Goal: Task Accomplishment & Management: Use online tool/utility

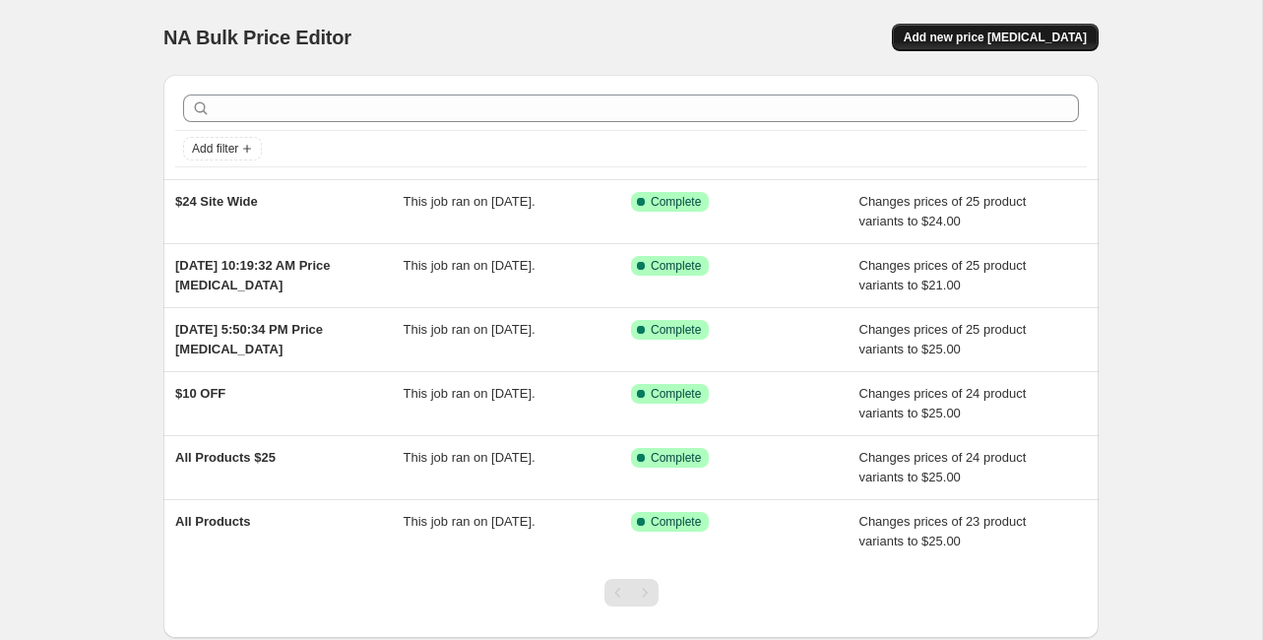
click at [903, 30] on span "Add new price [MEDICAL_DATA]" at bounding box center [994, 38] width 183 height 16
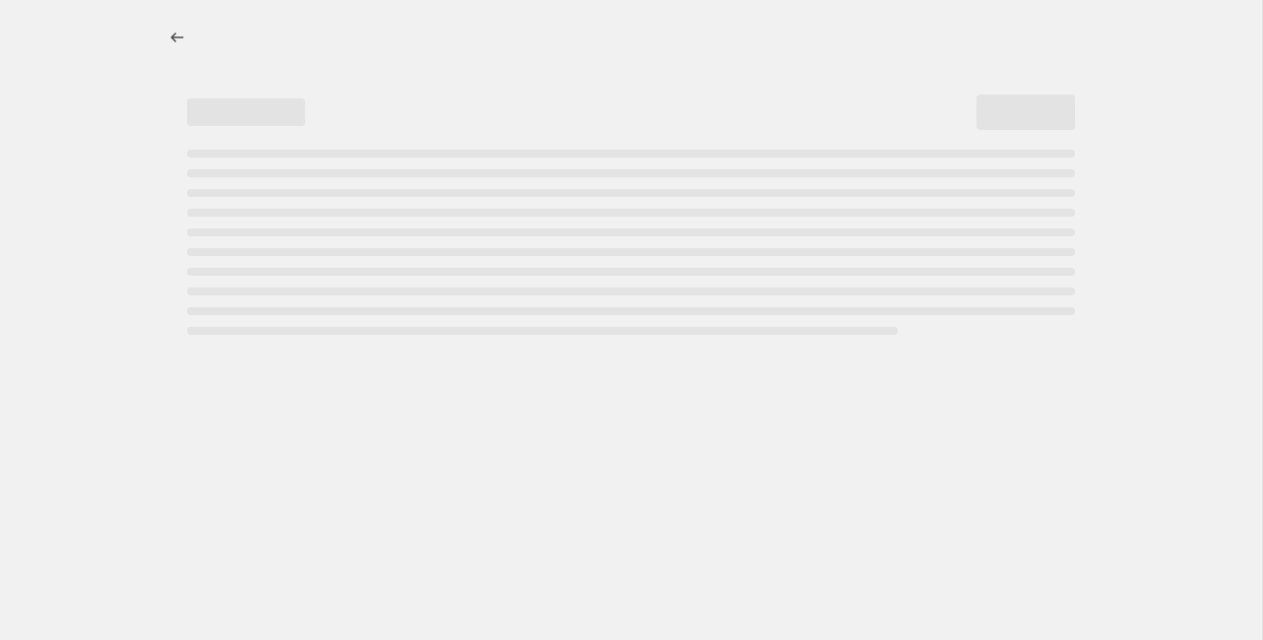
select select "percentage"
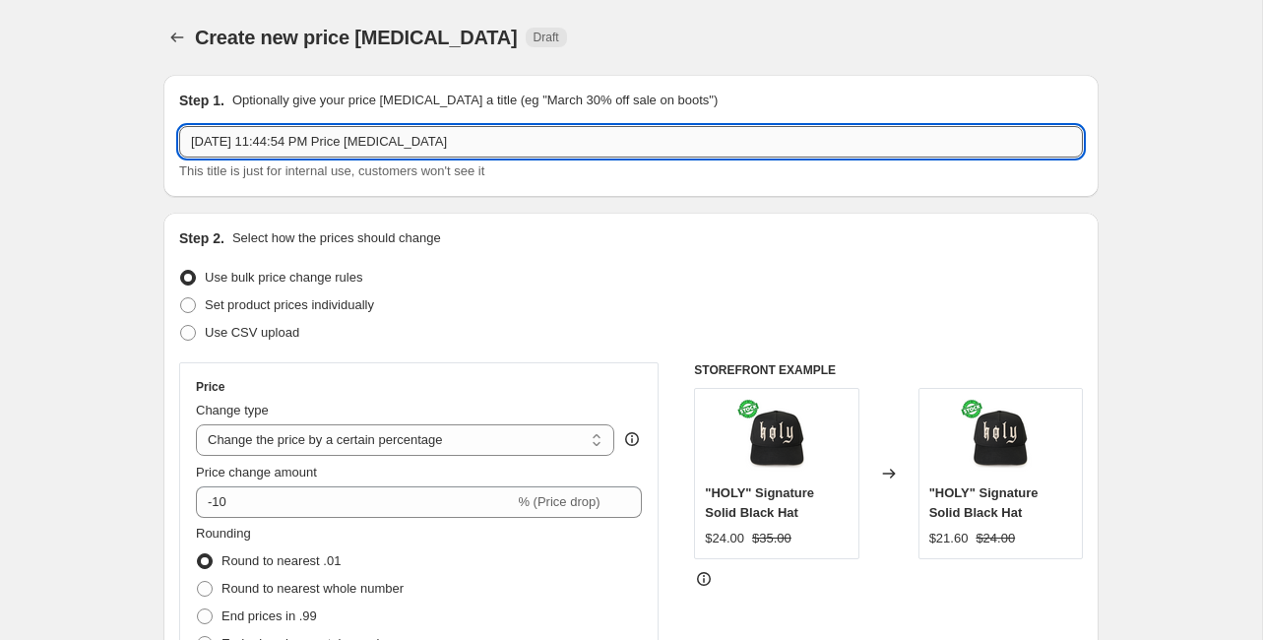
click at [359, 126] on input "[DATE] 11:44:54 PM Price [MEDICAL_DATA]" at bounding box center [630, 141] width 903 height 31
type input "Full Price Pop Up Test"
click at [435, 424] on select "Change the price to a certain amount Change the price by a certain amount Chang…" at bounding box center [405, 439] width 418 height 31
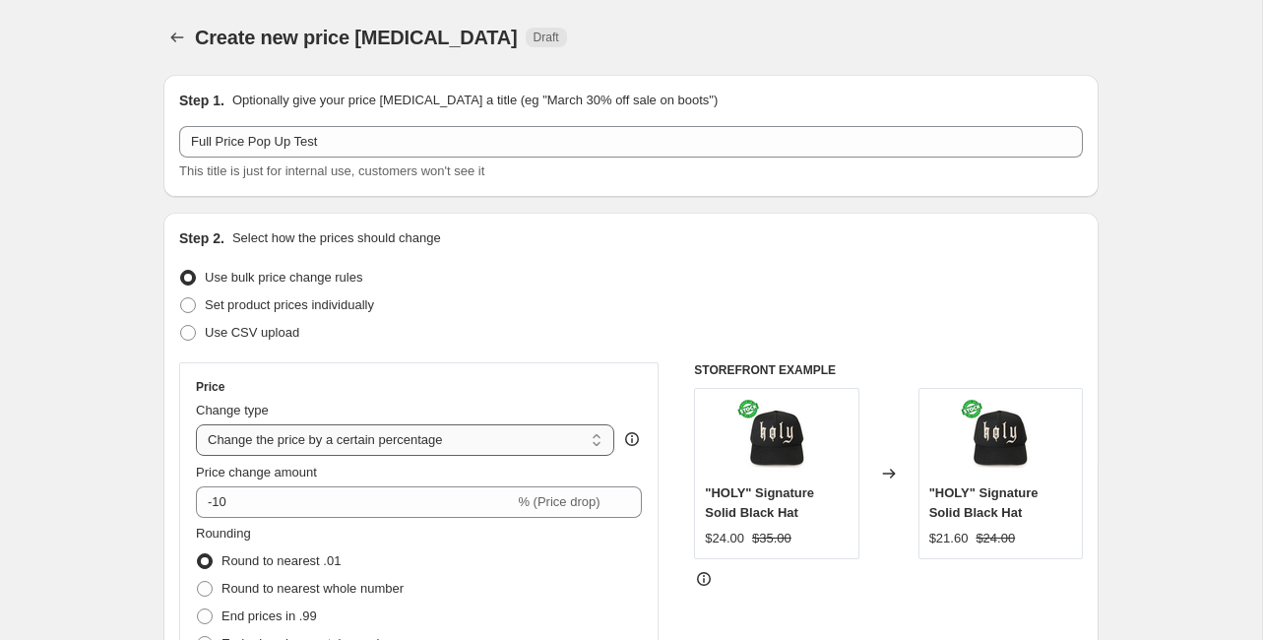
select select "to"
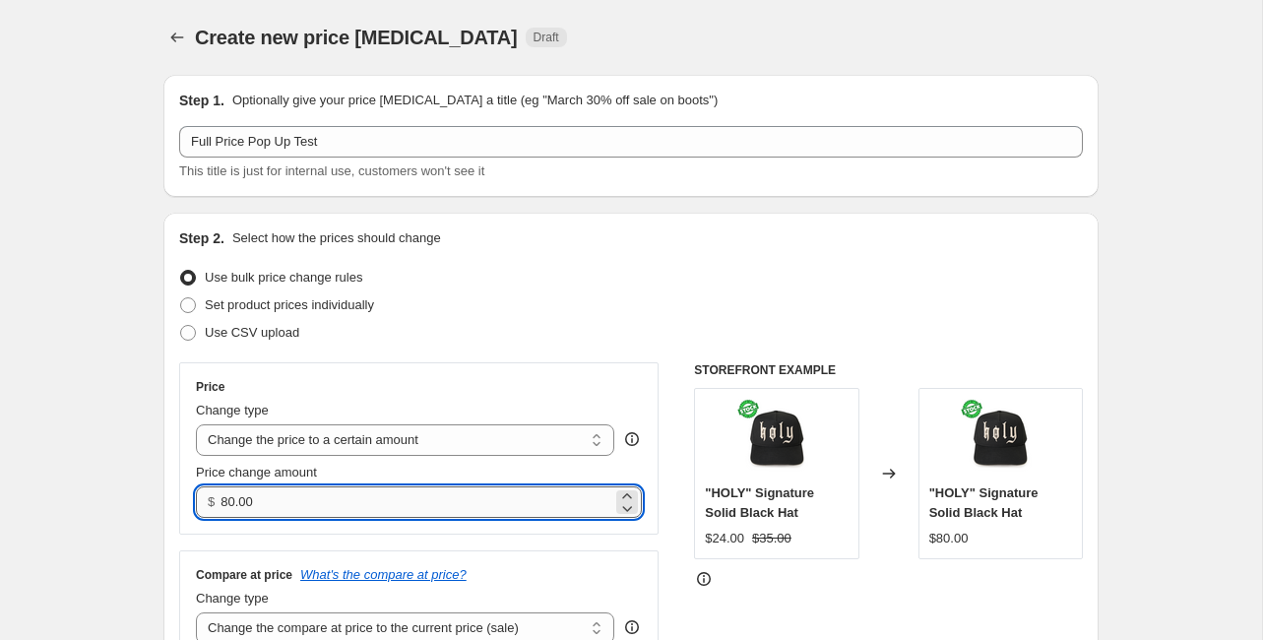
click at [363, 486] on input "80.00" at bounding box center [415, 501] width 391 height 31
type input "35.00"
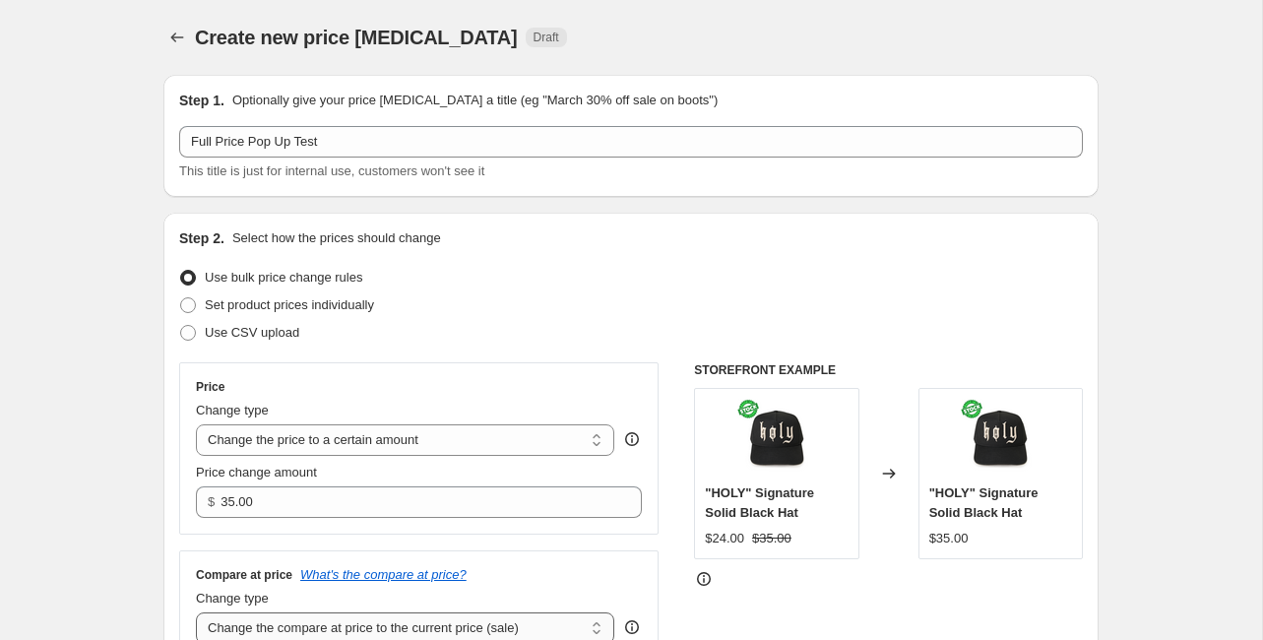
click at [534, 612] on select "Change the compare at price to the current price (sale) Change the compare at p…" at bounding box center [405, 627] width 418 height 31
select select "remove"
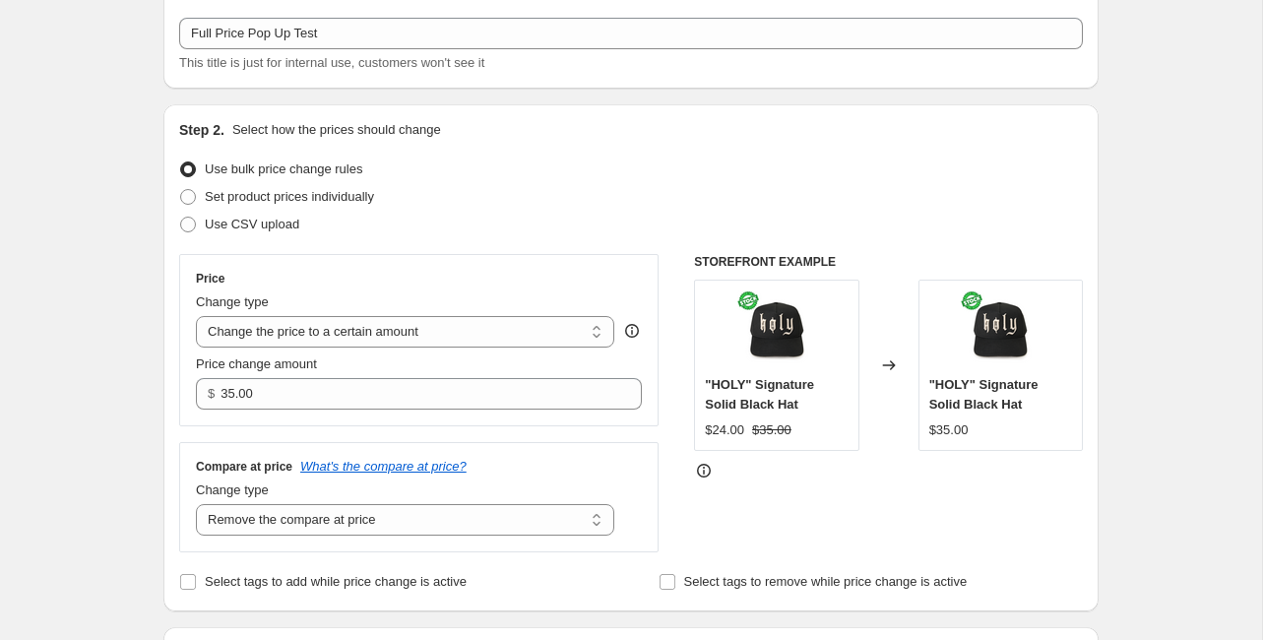
scroll to position [108, 0]
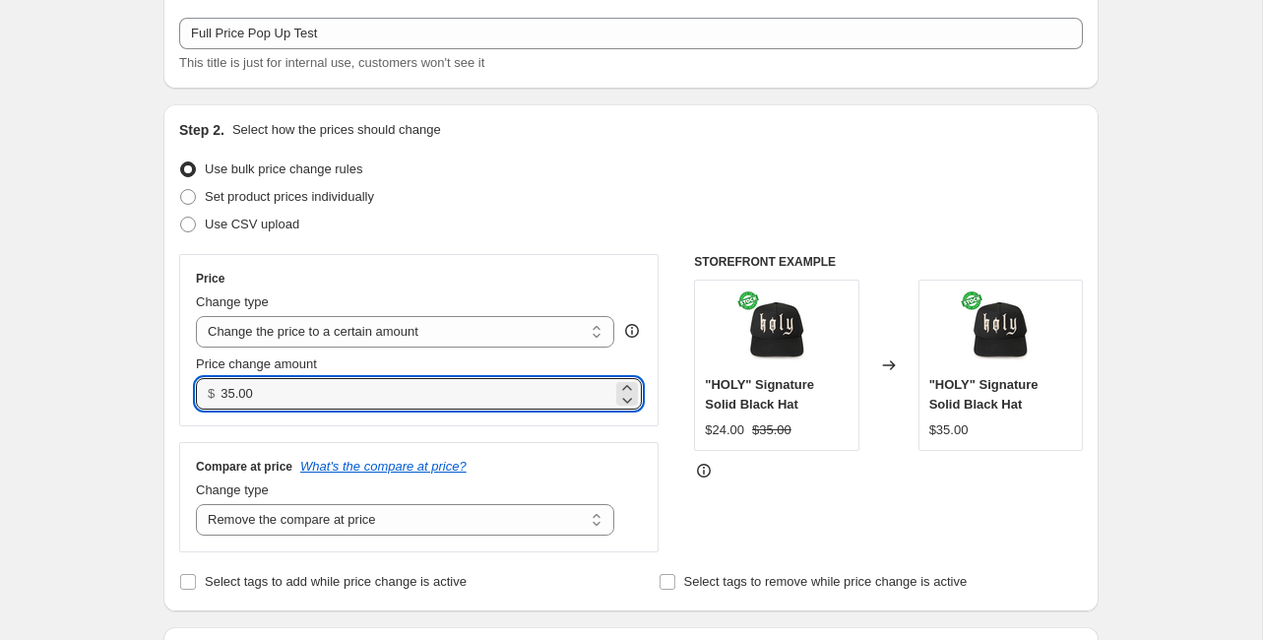
drag, startPoint x: 361, startPoint y: 283, endPoint x: 315, endPoint y: 279, distance: 46.4
click at [315, 378] on div "$ 35.00" at bounding box center [419, 393] width 446 height 31
type input "34.95"
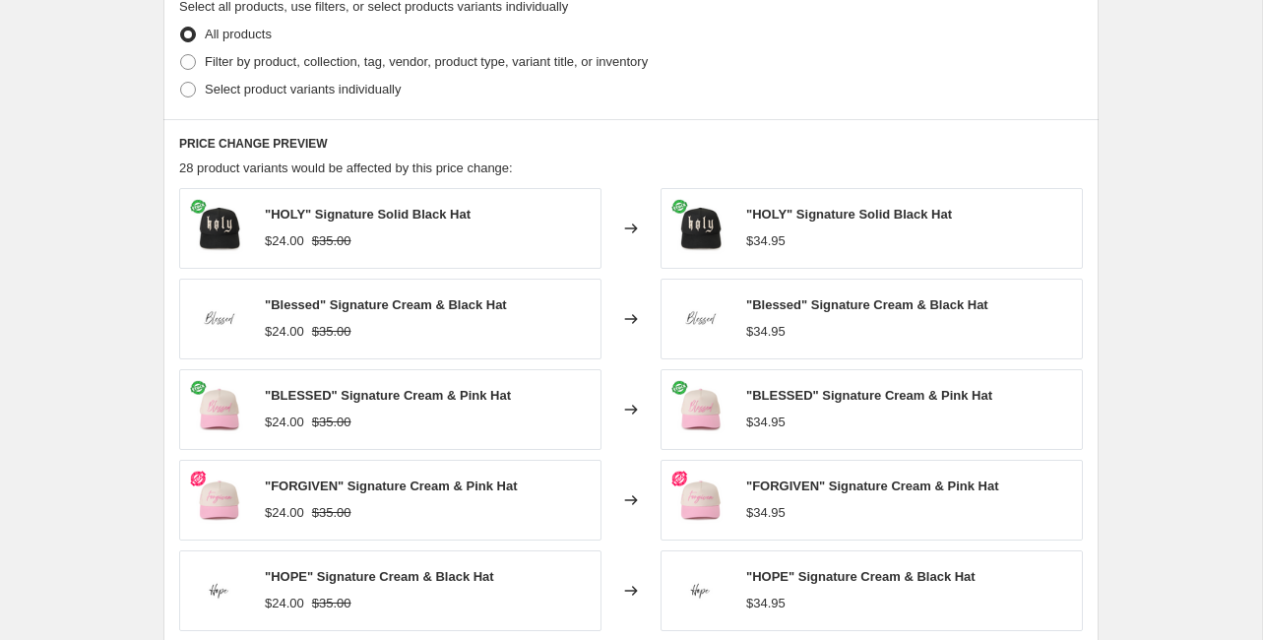
scroll to position [908, 0]
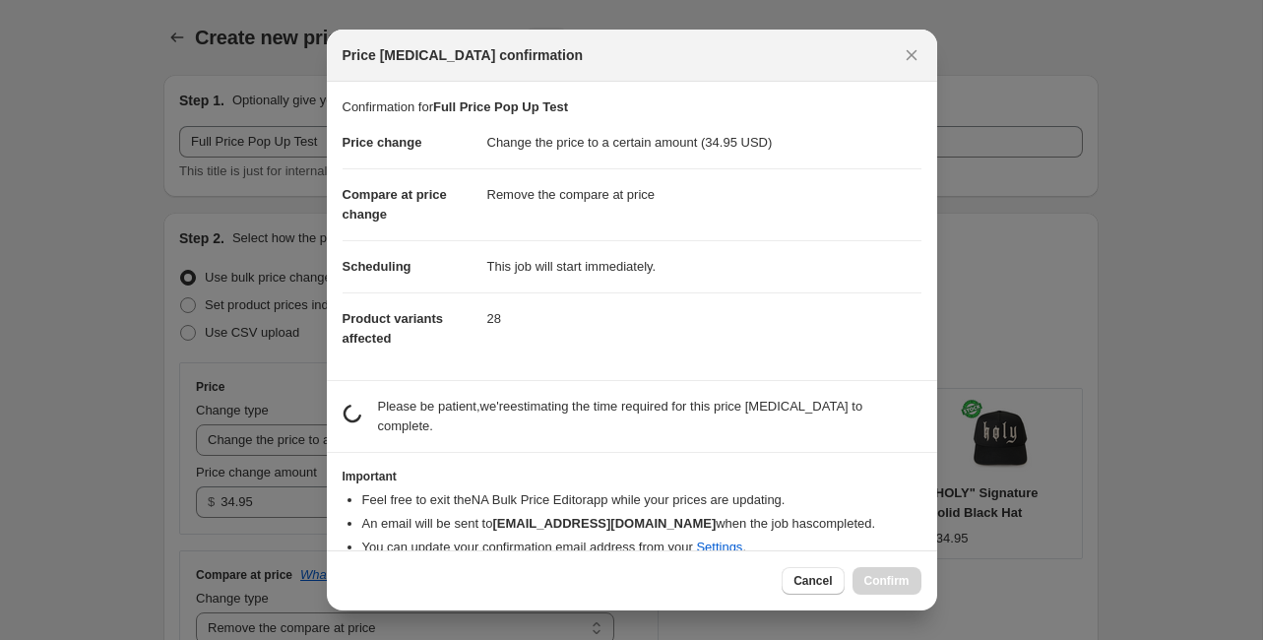
scroll to position [0, 0]
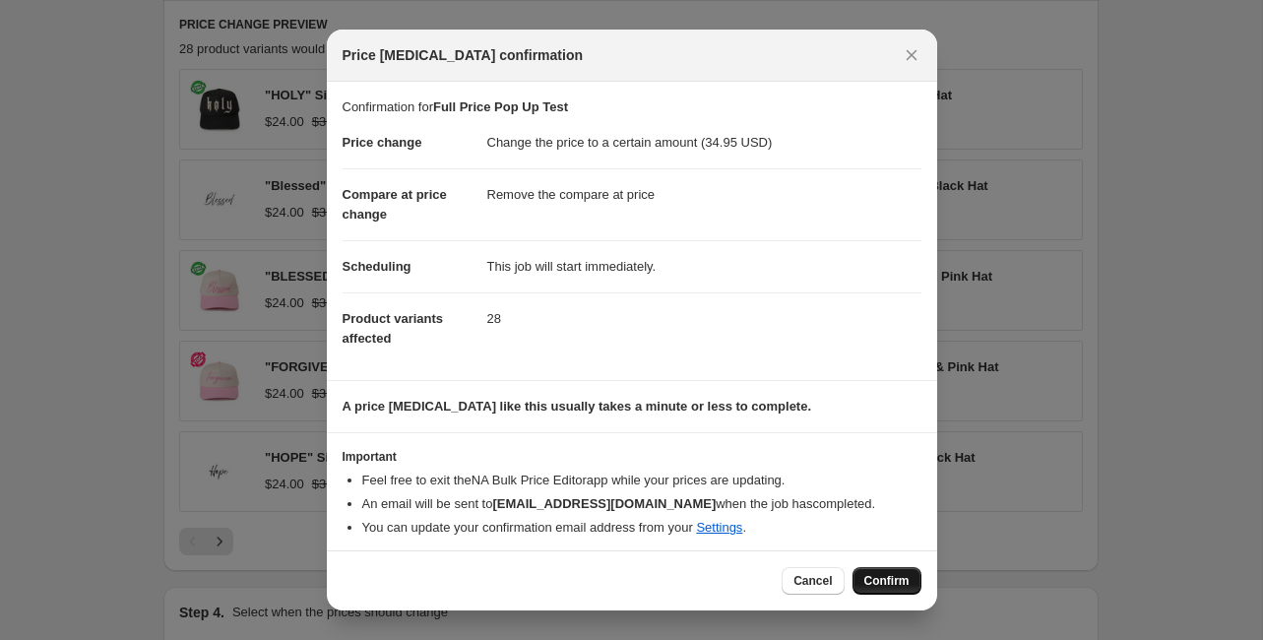
click at [864, 573] on span "Confirm" at bounding box center [886, 581] width 45 height 16
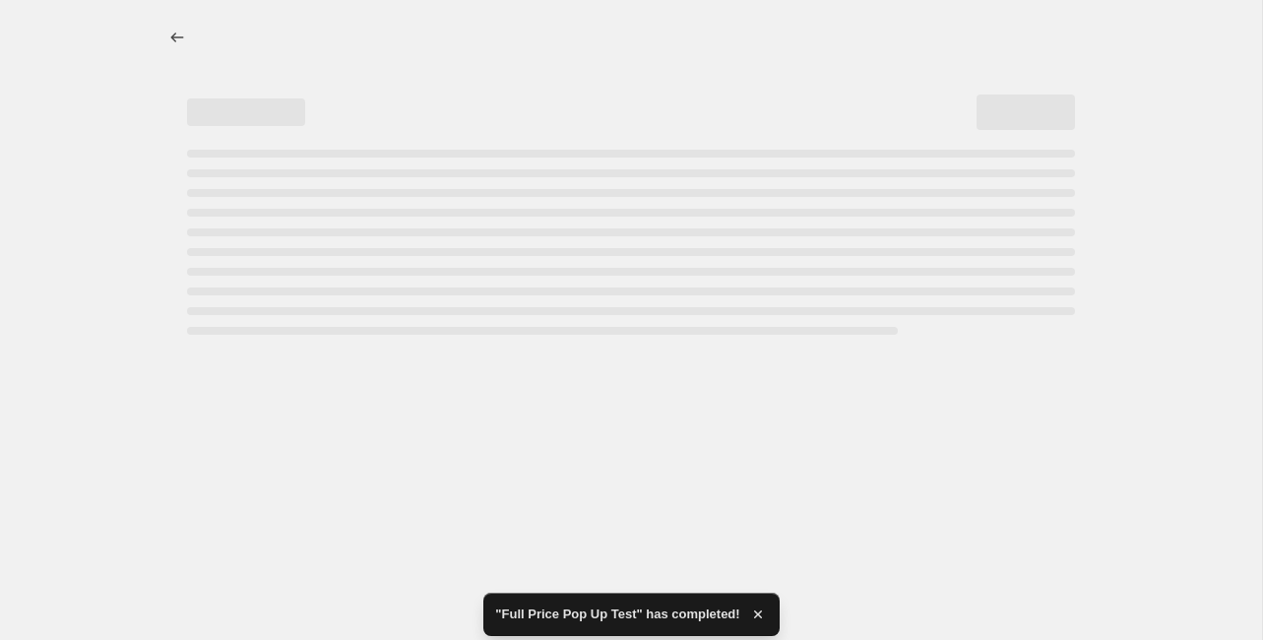
select select "remove"
